Goal: Task Accomplishment & Management: Use online tool/utility

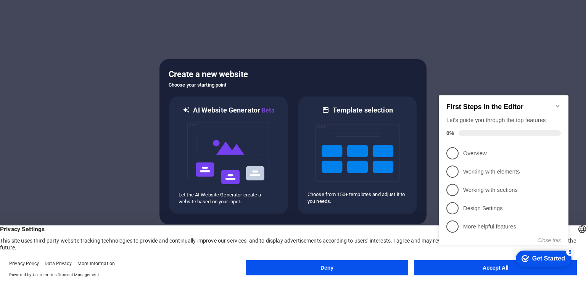
click div "checkmark Get Started 5 First Steps in the Editor Let's guide you through the t…"
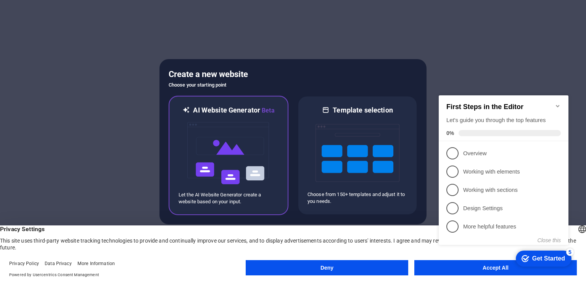
click at [259, 127] on img at bounding box center [228, 153] width 84 height 76
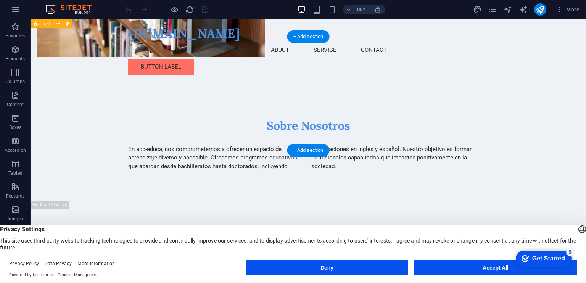
scroll to position [226, 0]
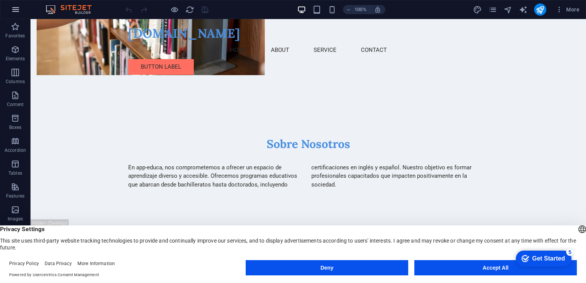
click at [16, 6] on icon "button" at bounding box center [15, 9] width 9 height 9
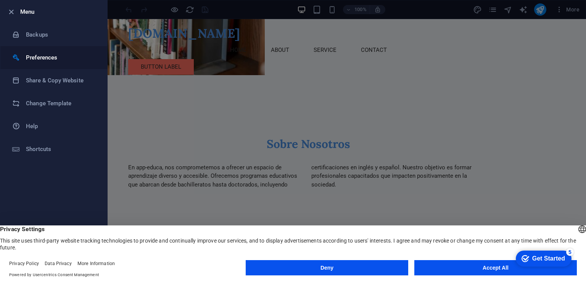
click at [42, 57] on h6 "Preferences" at bounding box center [61, 57] width 71 height 9
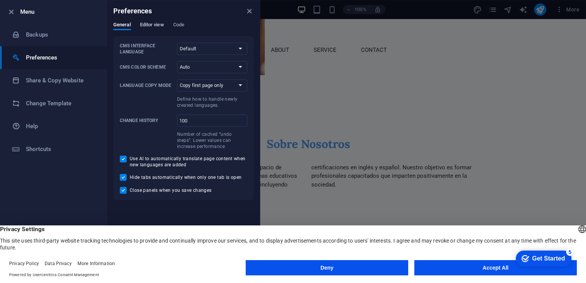
click at [152, 24] on span "Editor view" at bounding box center [152, 25] width 24 height 11
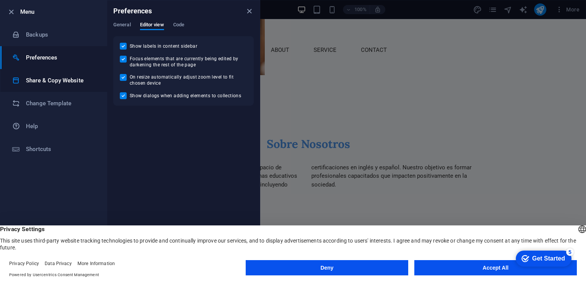
click at [55, 85] on h6 "Share & Copy Website" at bounding box center [61, 80] width 71 height 9
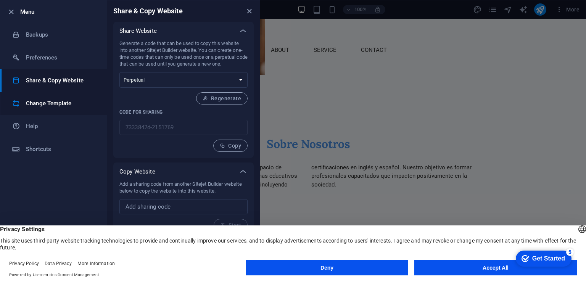
click at [48, 105] on h6 "Change Template" at bounding box center [61, 103] width 71 height 9
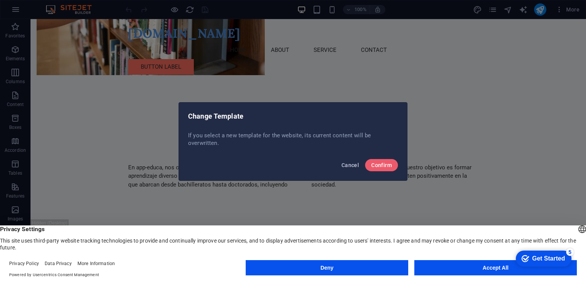
click at [352, 166] on span "Cancel" at bounding box center [350, 165] width 18 height 6
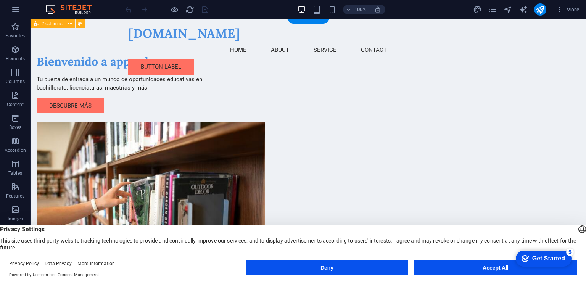
scroll to position [0, 0]
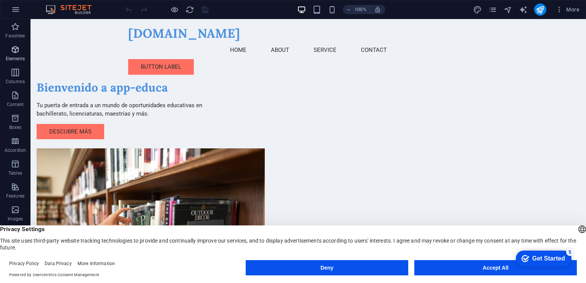
click at [18, 52] on icon "button" at bounding box center [15, 49] width 9 height 9
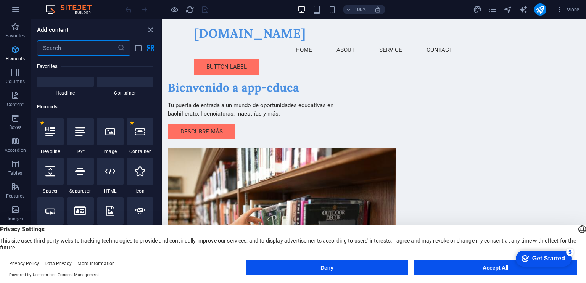
scroll to position [81, 0]
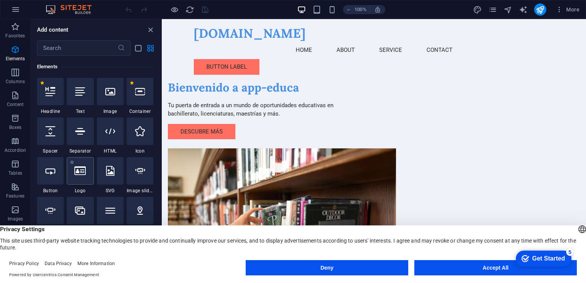
click at [79, 173] on icon at bounding box center [79, 171] width 11 height 10
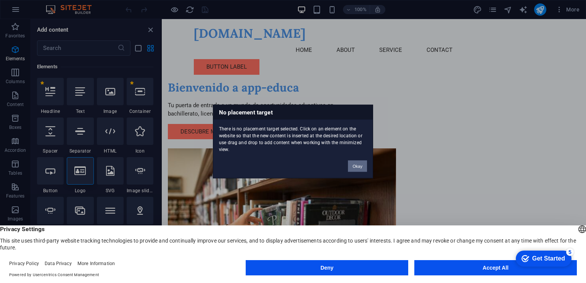
click at [354, 164] on button "Okay" at bounding box center [357, 166] width 19 height 11
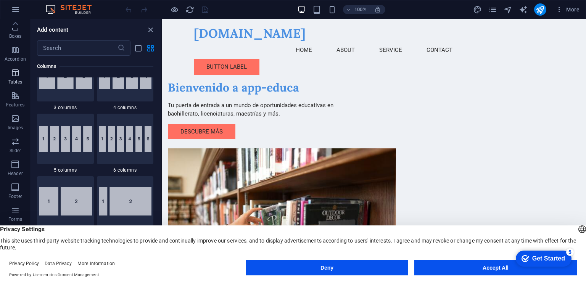
scroll to position [0, 0]
click at [148, 46] on icon "grid-view" at bounding box center [150, 48] width 9 height 9
click at [140, 48] on icon "list-view" at bounding box center [138, 48] width 9 height 9
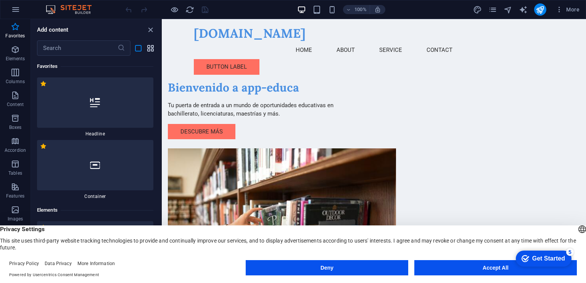
click at [153, 48] on icon "grid-view" at bounding box center [150, 48] width 9 height 9
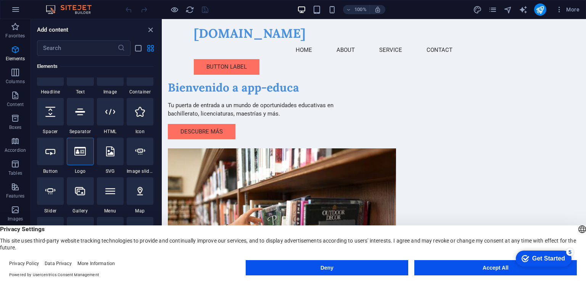
scroll to position [94, 0]
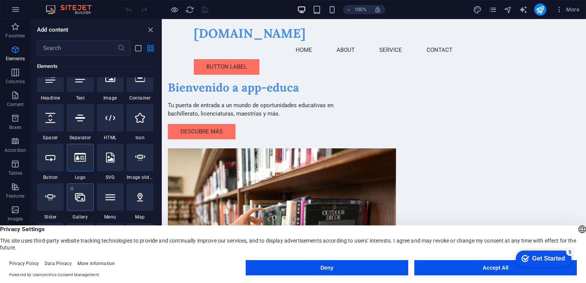
click at [79, 193] on icon at bounding box center [80, 197] width 10 height 10
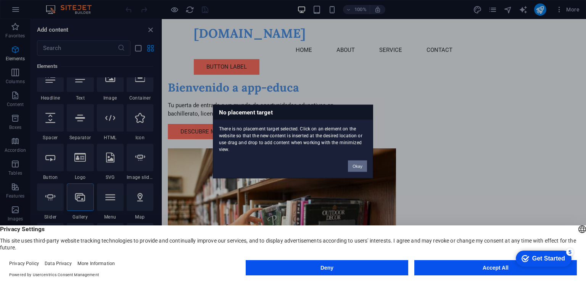
click at [361, 164] on button "Okay" at bounding box center [357, 166] width 19 height 11
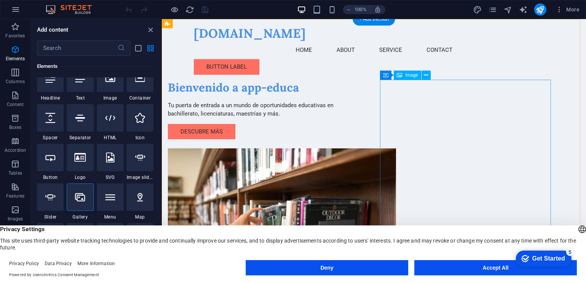
click at [339, 148] on figure at bounding box center [253, 224] width 171 height 153
select select "px"
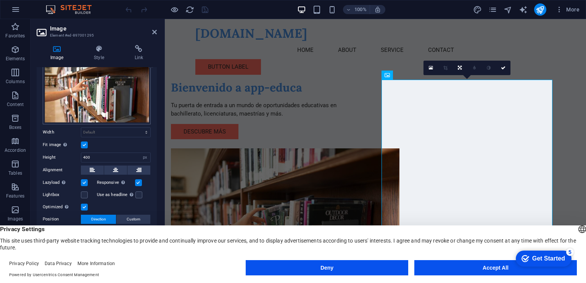
scroll to position [0, 0]
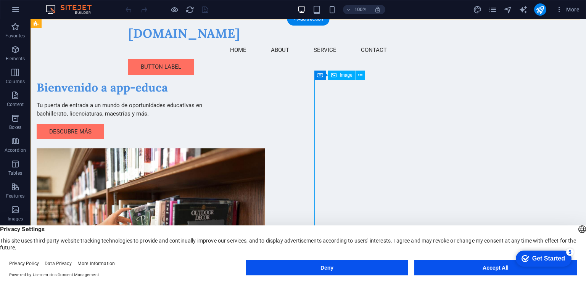
click at [207, 148] on figure at bounding box center [122, 224] width 171 height 153
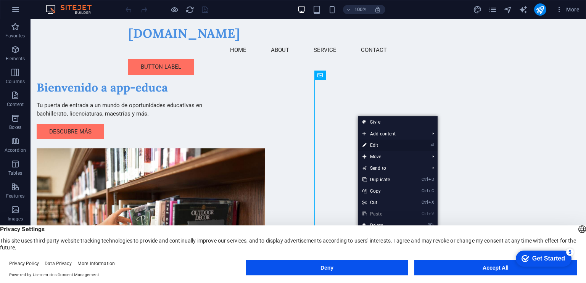
click at [379, 145] on link "⏎ Edit" at bounding box center [383, 145] width 51 height 11
select select "px"
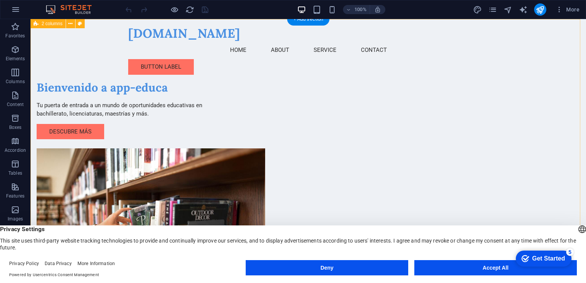
click at [514, 121] on div "Bienvenido a app-educa Tu puerta de entrada a un mundo de oportunidades educati…" at bounding box center [308, 175] width 555 height 312
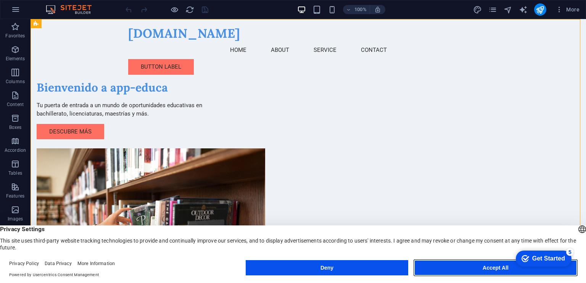
click at [471, 267] on button "Accept All" at bounding box center [495, 267] width 162 height 15
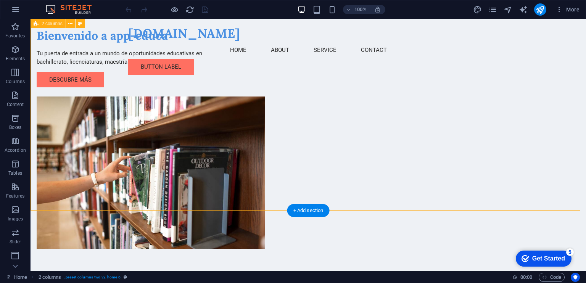
scroll to position [2, 0]
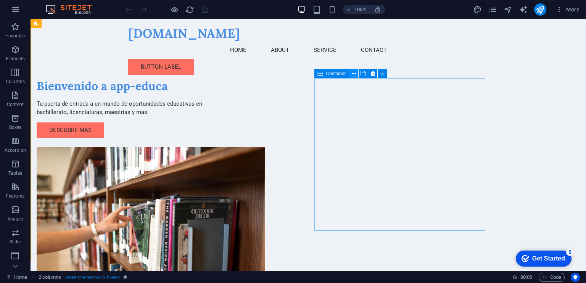
click at [353, 76] on icon at bounding box center [354, 74] width 4 height 8
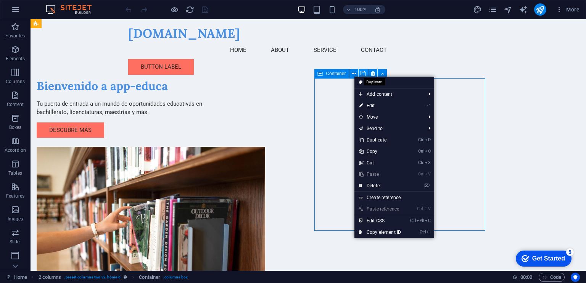
click at [363, 73] on icon at bounding box center [362, 74] width 5 height 8
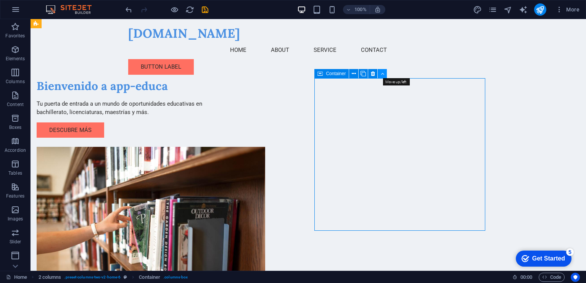
click at [382, 72] on icon at bounding box center [382, 74] width 3 height 8
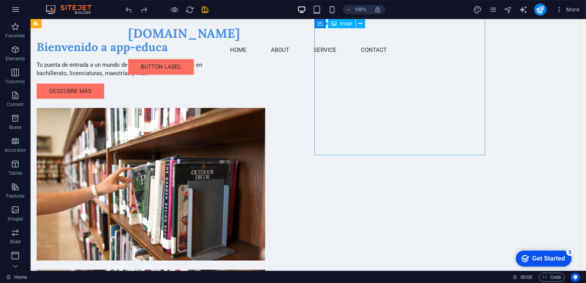
scroll to position [11, 0]
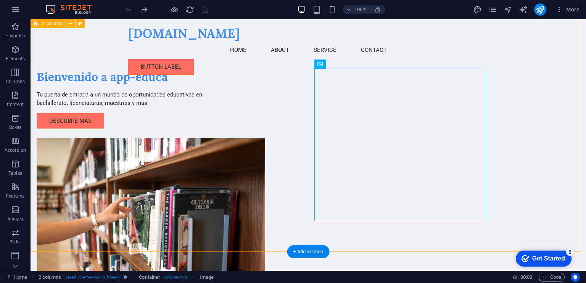
click at [506, 135] on div "Bienvenido a app-educa Tu puerta de entrada a un mundo de oportunidades educati…" at bounding box center [308, 164] width 555 height 312
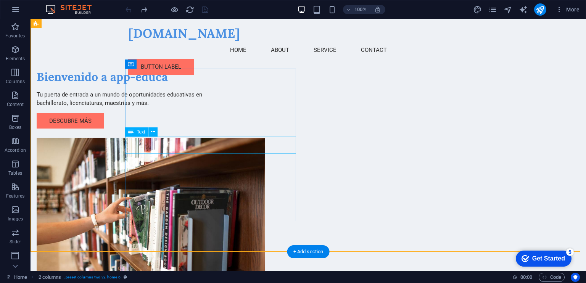
click at [207, 108] on div "Tu puerta de entrada a un mundo de oportunidades educativas en bachillerato, li…" at bounding box center [122, 98] width 171 height 17
